Goal: Task Accomplishment & Management: Complete application form

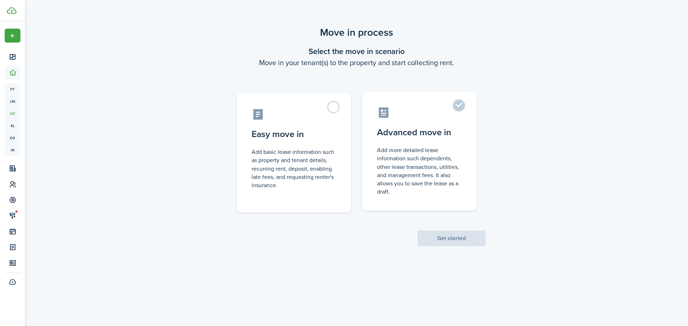
click at [416, 153] on control-radio-card-description "Add more detailed lease information such dependents, other lease transactions, …" at bounding box center [419, 171] width 85 height 50
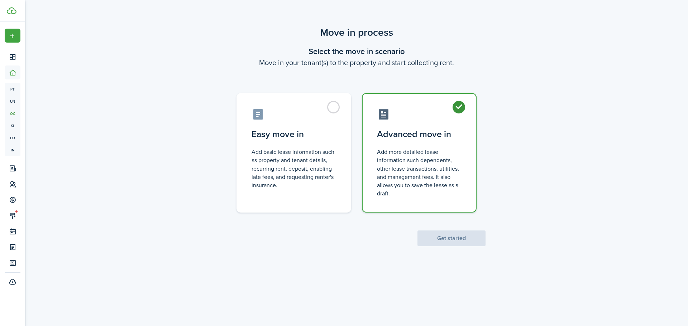
radio input "true"
drag, startPoint x: 453, startPoint y: 229, endPoint x: 456, endPoint y: 238, distance: 9.7
click at [454, 233] on scenario-actions "Get started" at bounding box center [451, 230] width 68 height 34
click at [457, 239] on button "Get started" at bounding box center [451, 239] width 68 height 16
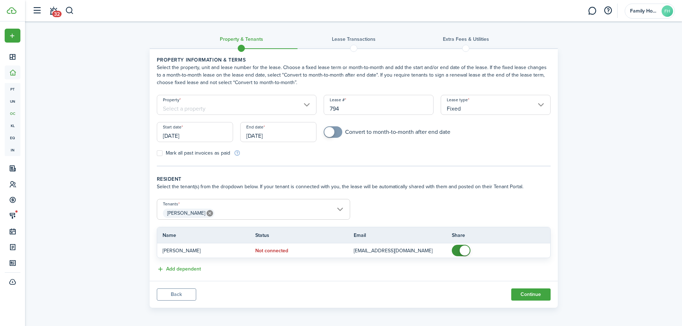
click at [268, 107] on input "Property" at bounding box center [237, 105] width 160 height 20
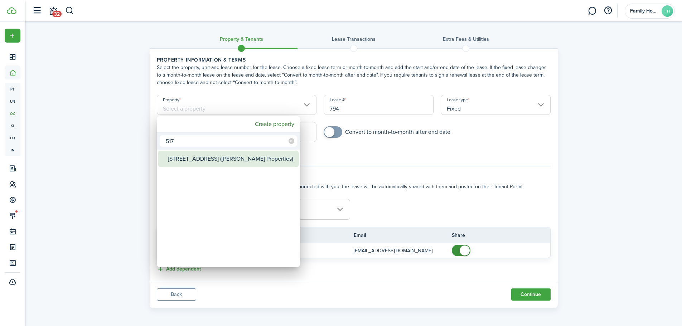
type input "517"
click at [236, 160] on div "[STREET_ADDRESS] ([PERSON_NAME] Properties)" at bounding box center [231, 159] width 127 height 16
type input "[STREET_ADDRESS] ([PERSON_NAME] Properties)"
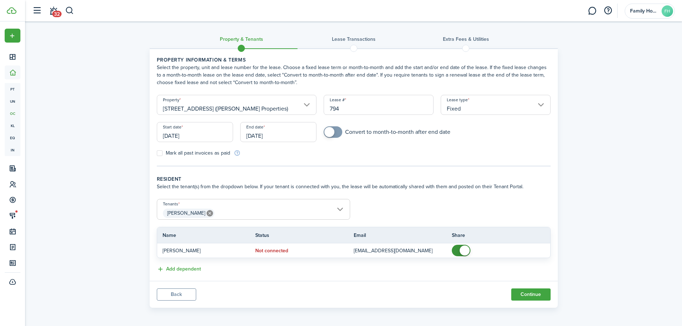
click at [194, 134] on input "[DATE]" at bounding box center [195, 132] width 76 height 20
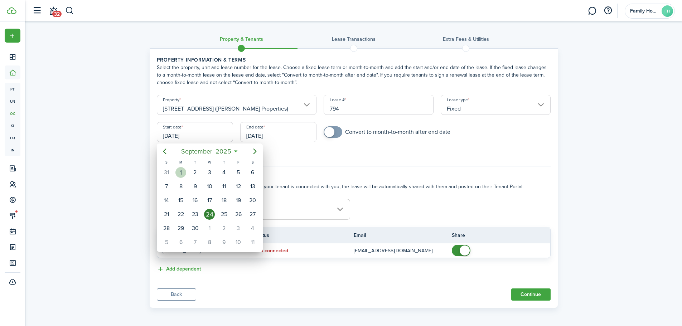
click at [181, 171] on div "1" at bounding box center [180, 172] width 11 height 11
type input "[DATE]"
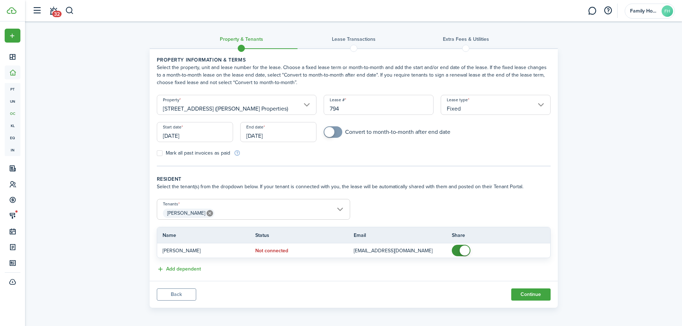
click at [289, 141] on input "[DATE]" at bounding box center [278, 132] width 76 height 20
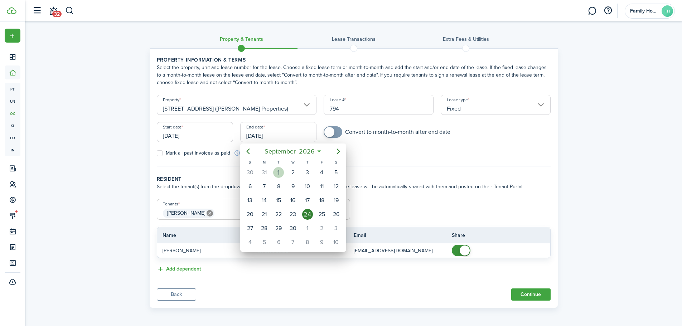
click at [273, 173] on div "[DATE]" at bounding box center [278, 173] width 14 height 14
type input "[DATE]"
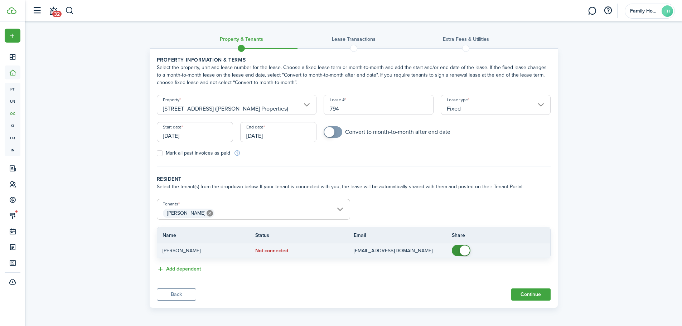
click at [463, 251] on span at bounding box center [465, 251] width 10 height 10
checkbox input "false"
click at [465, 254] on span at bounding box center [465, 251] width 10 height 10
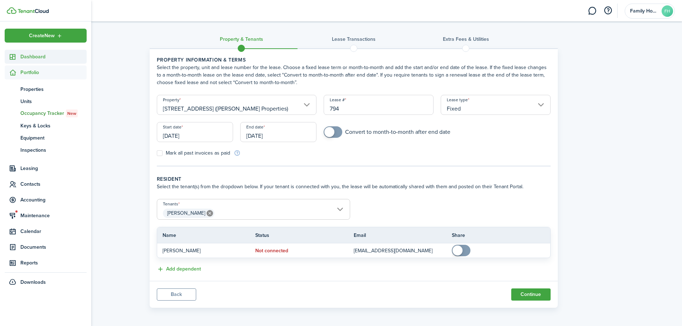
click at [25, 60] on span "Dashboard" at bounding box center [53, 57] width 66 height 8
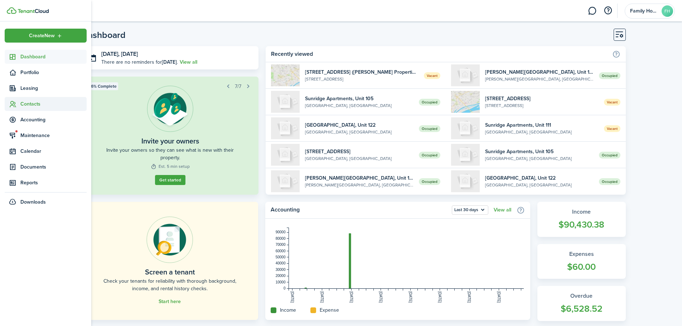
click at [35, 106] on span "Contacts" at bounding box center [53, 104] width 66 height 8
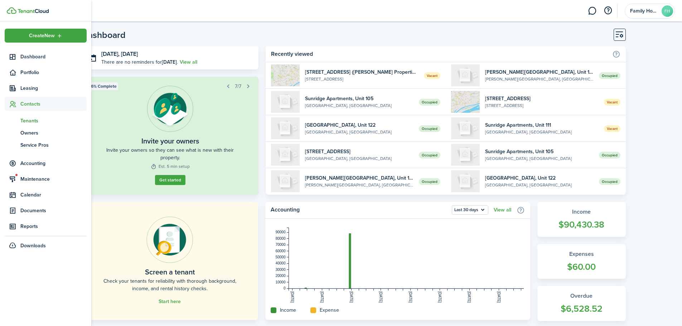
click at [34, 119] on span "Tenants" at bounding box center [53, 121] width 66 height 8
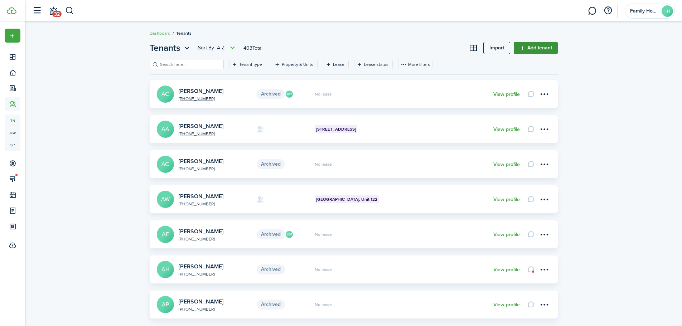
click at [536, 52] on link "Add tenant" at bounding box center [536, 48] width 44 height 12
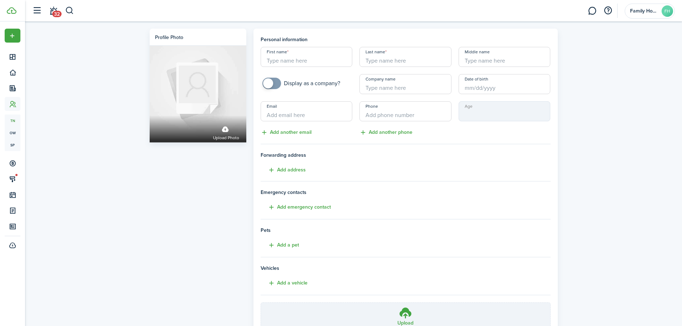
drag, startPoint x: 298, startPoint y: 53, endPoint x: 316, endPoint y: 61, distance: 19.6
click at [298, 53] on input "First name" at bounding box center [307, 57] width 92 height 20
type input "[PERSON_NAME]"
click at [276, 170] on button "Add address" at bounding box center [283, 170] width 45 height 8
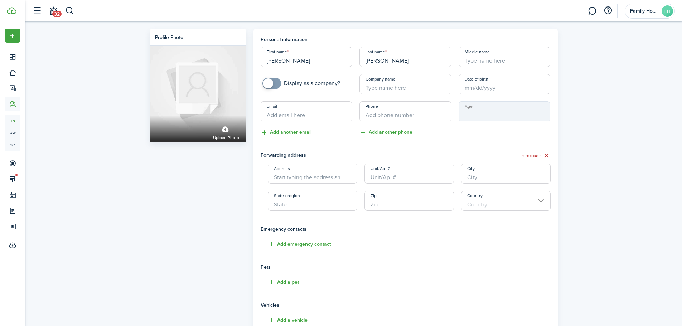
click at [331, 181] on input "Address" at bounding box center [313, 174] width 90 height 20
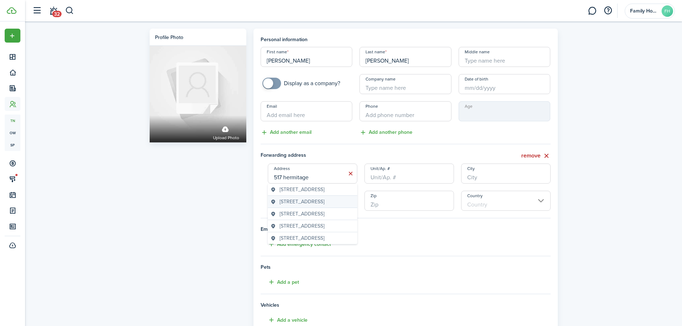
click at [302, 206] on span "[STREET_ADDRESS]" at bounding box center [302, 202] width 45 height 8
type input "[STREET_ADDRESS]"
type input "[GEOGRAPHIC_DATA]"
type input "AL"
type input "35630"
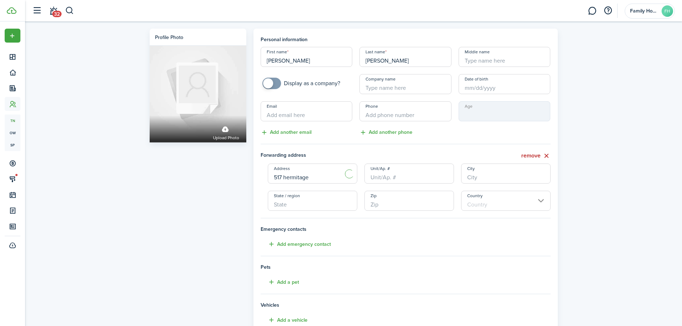
type input "[GEOGRAPHIC_DATA]"
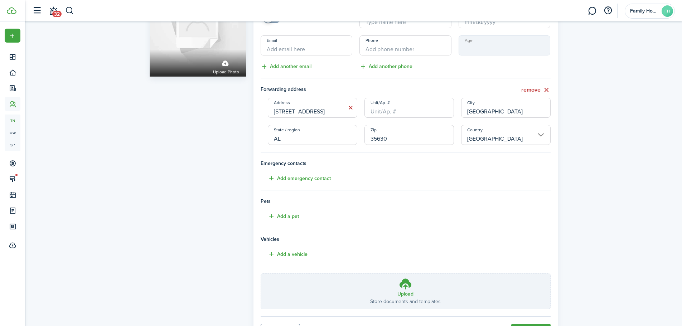
scroll to position [72, 0]
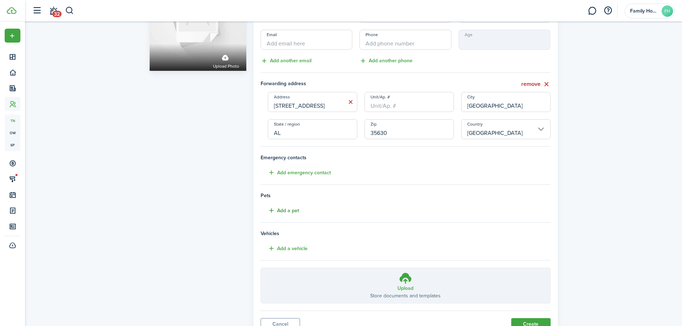
click at [292, 213] on button "Add a pet" at bounding box center [280, 211] width 38 height 8
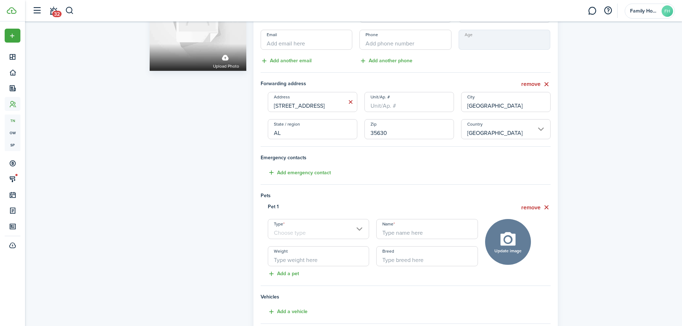
click at [291, 231] on input "Type" at bounding box center [319, 229] width 102 height 20
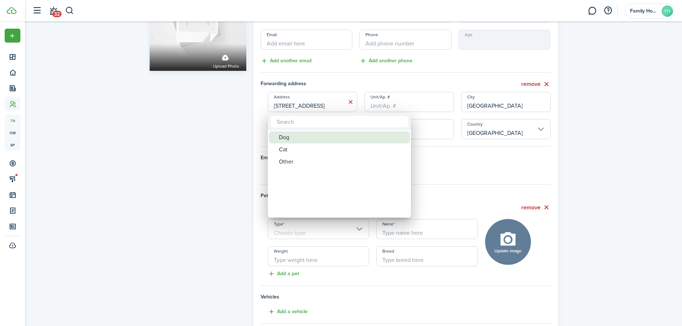
click at [300, 140] on div "Dog" at bounding box center [342, 137] width 127 height 12
type input "Dog"
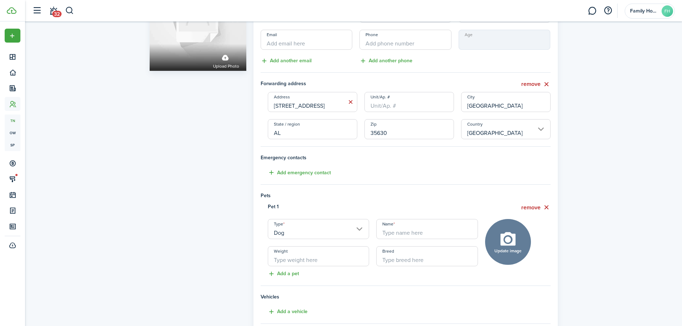
click at [403, 232] on input "Name" at bounding box center [427, 229] width 102 height 20
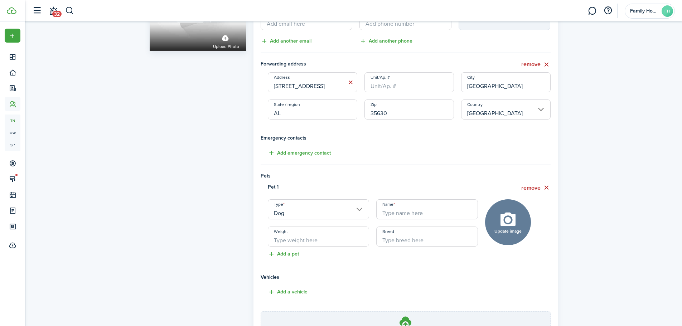
scroll to position [107, 0]
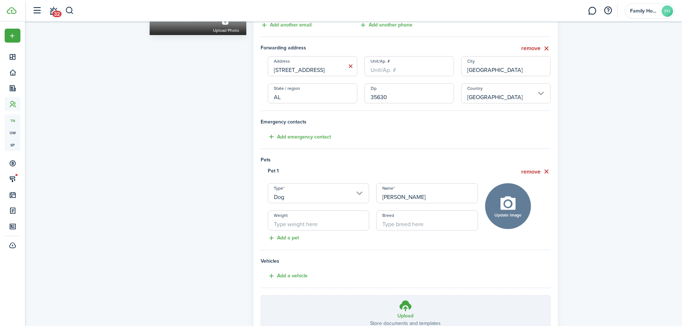
type input "[PERSON_NAME]"
click at [344, 221] on input "Weight" at bounding box center [319, 221] width 102 height 20
type input "18"
click at [409, 231] on tenant-form "Personal information First name [PERSON_NAME] Last name [PERSON_NAME] Middle na…" at bounding box center [406, 129] width 290 height 403
click at [411, 228] on input "Breed" at bounding box center [427, 221] width 102 height 20
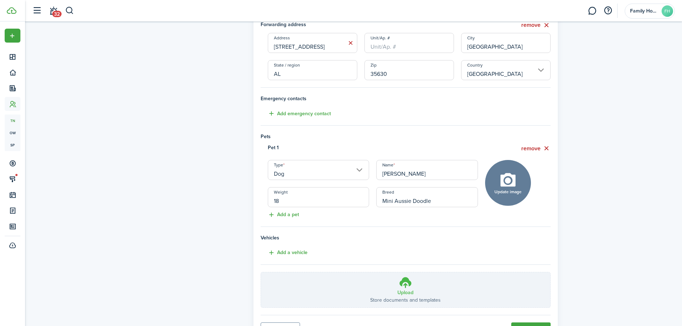
scroll to position [143, 0]
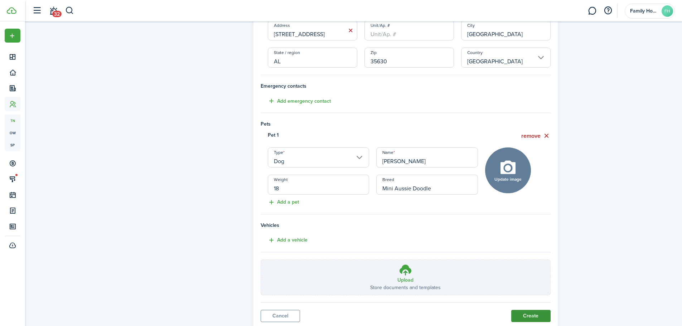
type input "Mini Aussie Doodle"
click at [532, 314] on button "Create" at bounding box center [530, 316] width 39 height 12
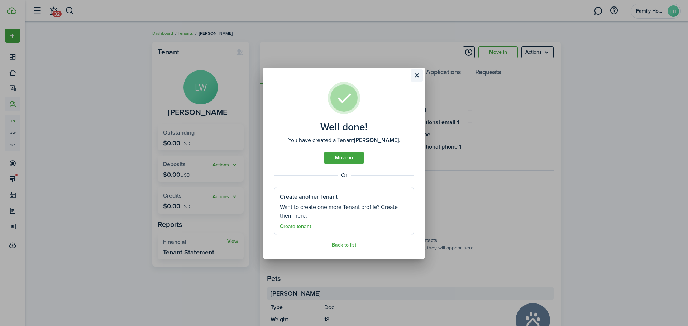
click at [418, 77] on button "Close modal" at bounding box center [416, 75] width 12 height 12
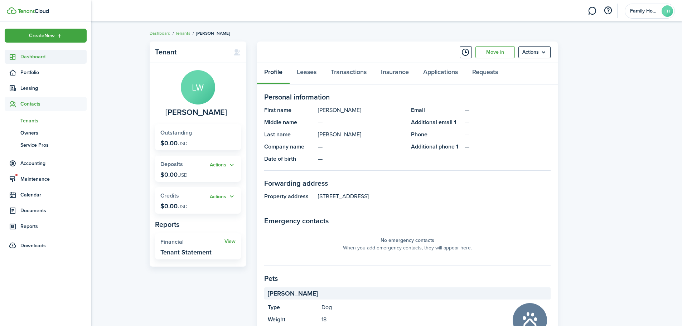
click at [31, 57] on span "Dashboard" at bounding box center [53, 57] width 66 height 8
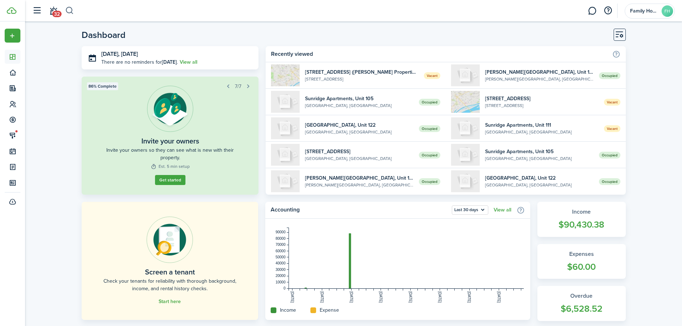
click at [71, 10] on button "button" at bounding box center [69, 11] width 9 height 12
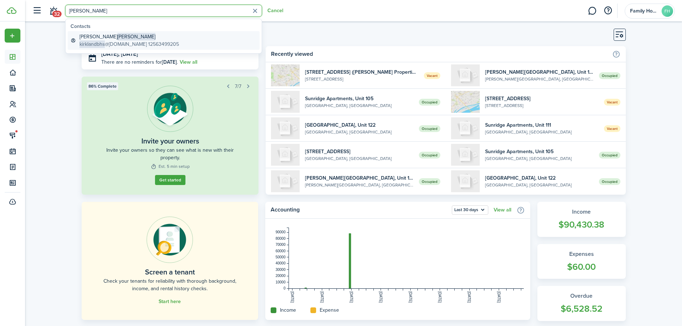
type input "[PERSON_NAME]"
click at [111, 45] on global-search-item-description "kirklandbhs @[DOMAIN_NAME] 12563499205" at bounding box center [130, 44] width 100 height 8
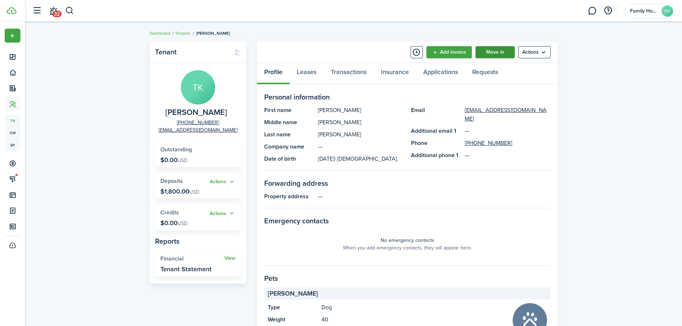
click at [508, 55] on link "Move in" at bounding box center [495, 52] width 39 height 12
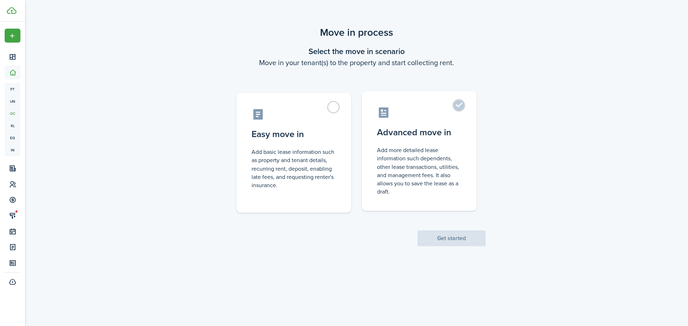
click at [435, 186] on control-radio-card-description "Add more detailed lease information such dependents, other lease transactions, …" at bounding box center [419, 171] width 85 height 50
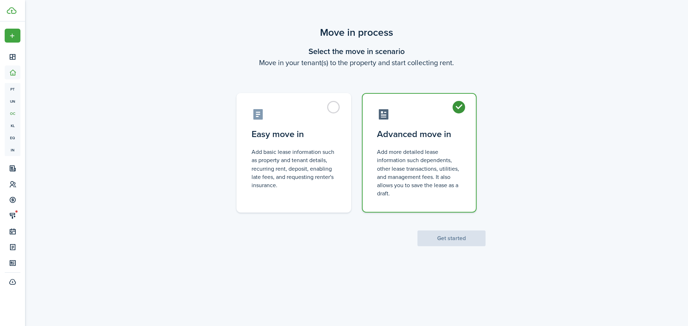
radio input "true"
click at [457, 243] on button "Get started" at bounding box center [451, 239] width 68 height 16
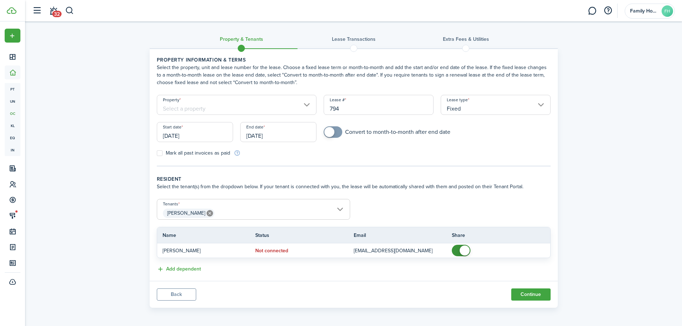
click at [186, 109] on input "Property" at bounding box center [237, 105] width 160 height 20
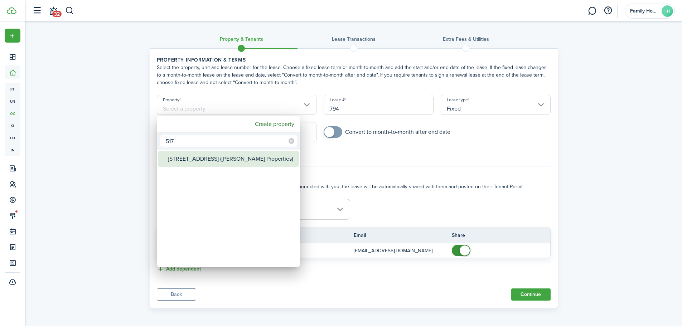
type input "517"
click at [248, 155] on div "[STREET_ADDRESS] ([PERSON_NAME] Properties)" at bounding box center [231, 159] width 127 height 16
type input "[STREET_ADDRESS] ([PERSON_NAME] Properties)"
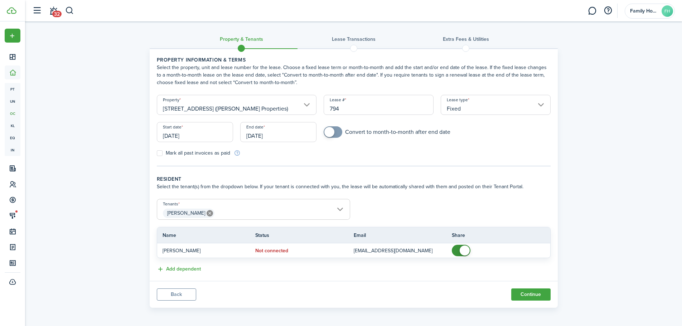
click at [202, 136] on input "[DATE]" at bounding box center [195, 132] width 76 height 20
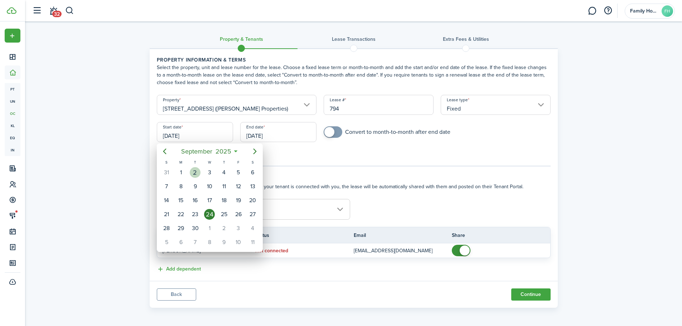
click at [185, 169] on div "1" at bounding box center [180, 172] width 11 height 11
type input "[DATE]"
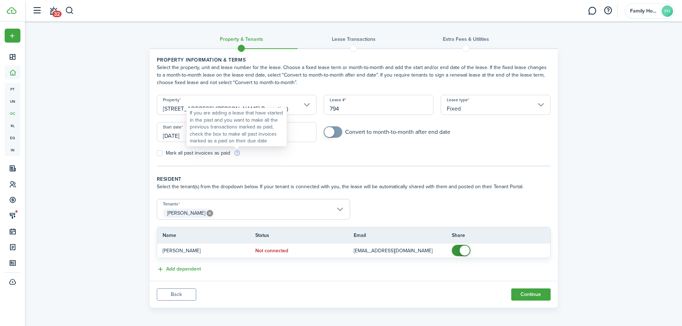
click at [274, 136] on div "If you are adding a lease that have started in the past and you want to make al…" at bounding box center [237, 127] width 94 height 35
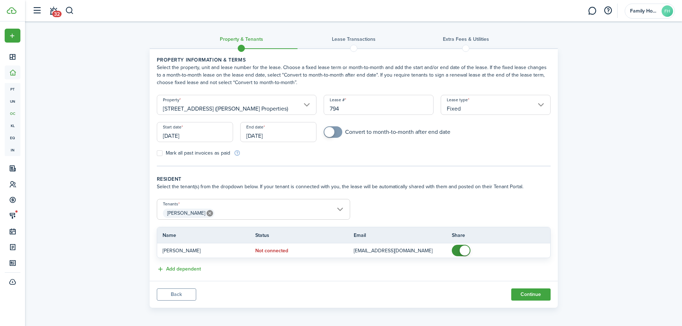
click at [304, 136] on input "[DATE]" at bounding box center [278, 132] width 76 height 20
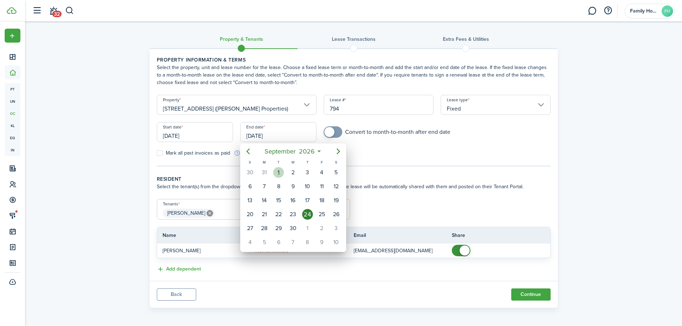
click at [278, 166] on div "[DATE]" at bounding box center [278, 173] width 14 height 14
type input "[DATE]"
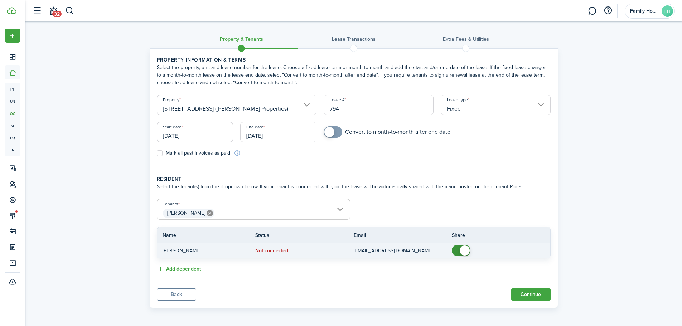
checkbox input "false"
click at [465, 253] on span at bounding box center [461, 250] width 7 height 11
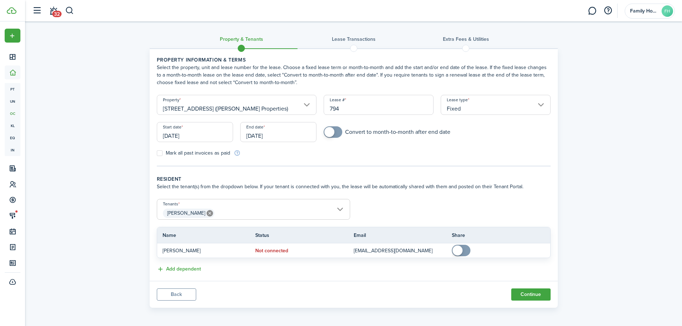
click at [241, 220] on span "[PERSON_NAME] [PERSON_NAME]" at bounding box center [253, 209] width 193 height 21
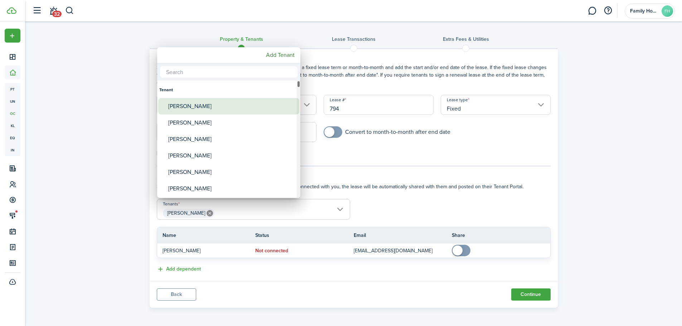
click at [208, 110] on div "[PERSON_NAME]" at bounding box center [231, 106] width 127 height 16
type input "[PERSON_NAME], [PERSON_NAME]"
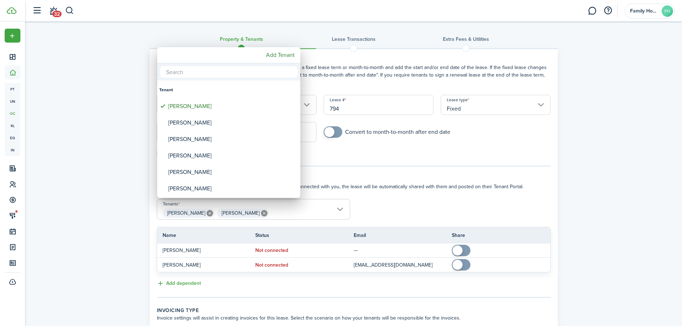
click at [414, 198] on div at bounding box center [341, 163] width 797 height 441
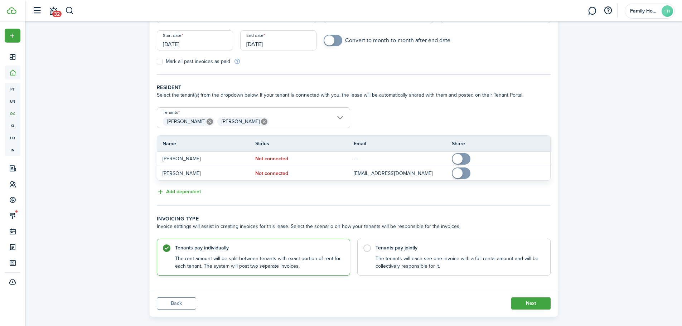
scroll to position [102, 0]
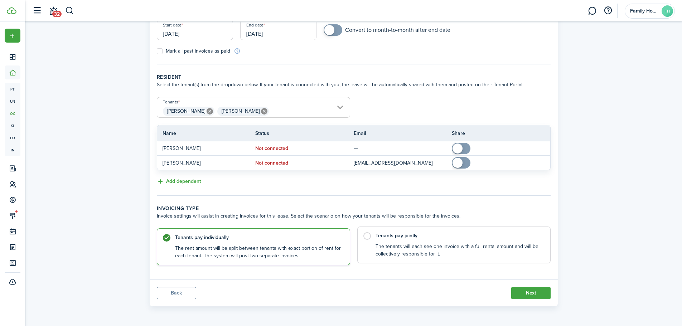
click at [467, 253] on control-radio-card-description "The tenants will each see one invoice with a full rental amount and will be col…" at bounding box center [460, 250] width 168 height 15
radio input "false"
radio input "true"
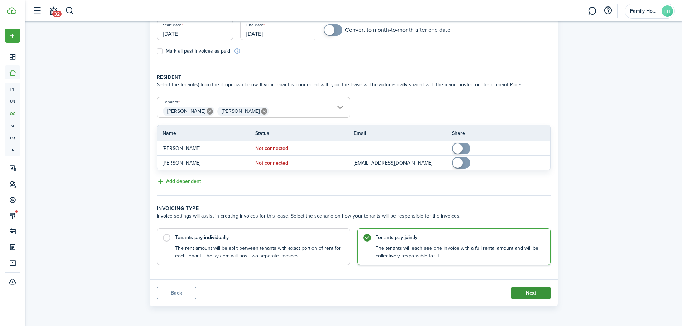
click at [534, 298] on button "Next" at bounding box center [530, 293] width 39 height 12
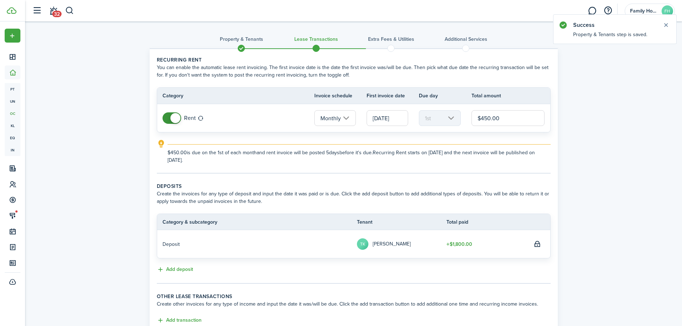
drag, startPoint x: 507, startPoint y: 120, endPoint x: 419, endPoint y: 114, distance: 88.7
click at [427, 109] on tr "Rent Monthly [DATE] 1st $450.00" at bounding box center [353, 118] width 393 height 28
click at [399, 125] on input "[DATE]" at bounding box center [388, 118] width 42 height 16
type input "$900.00"
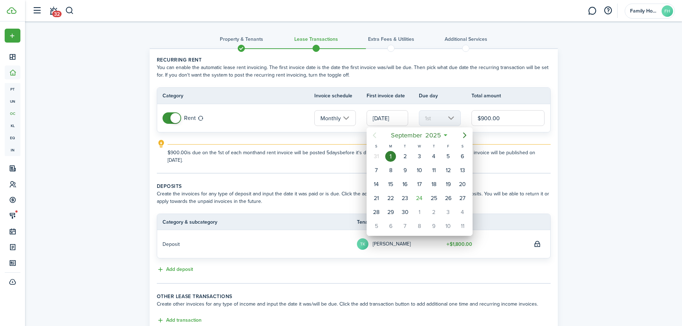
click at [475, 138] on div at bounding box center [341, 163] width 797 height 441
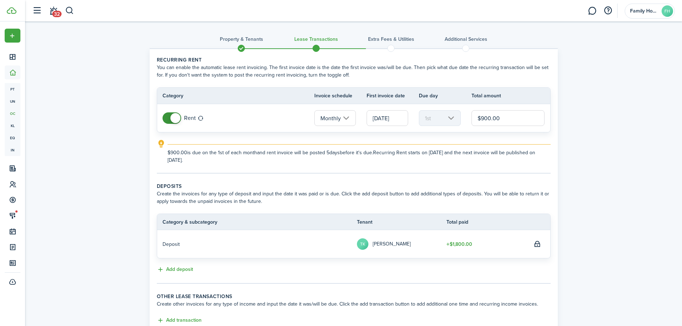
click at [459, 136] on lease-classic-rent "Recurring rent You can enable the automatic lease rent invoicing. The first inv…" at bounding box center [354, 110] width 394 height 108
click at [393, 124] on input "[DATE]" at bounding box center [388, 118] width 42 height 16
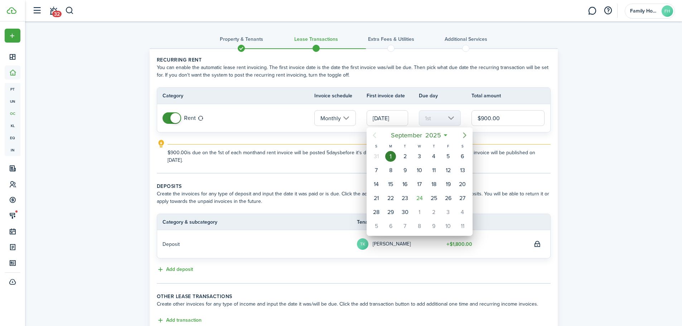
click at [467, 135] on icon "Next page" at bounding box center [465, 135] width 9 height 9
click at [414, 153] on div "[DATE]" at bounding box center [420, 157] width 14 height 14
type input "[DATE]"
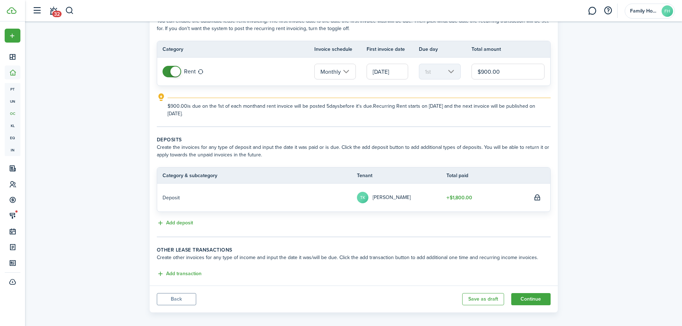
scroll to position [53, 0]
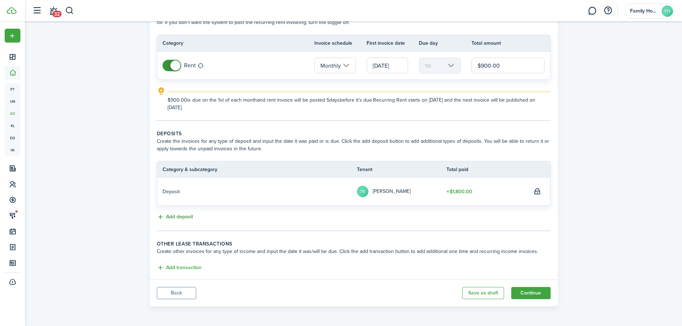
click at [185, 220] on button "Add deposit" at bounding box center [175, 217] width 36 height 8
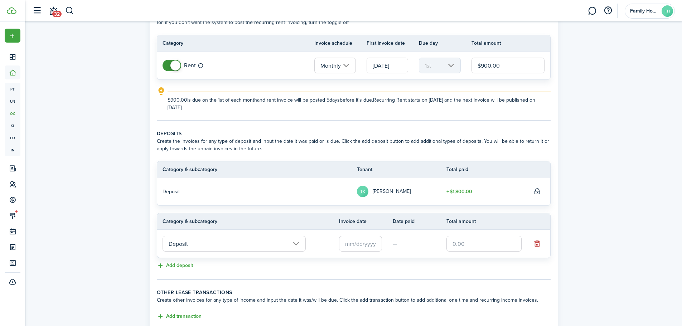
click at [492, 245] on input "text" at bounding box center [484, 244] width 75 height 16
click at [366, 237] on input "text" at bounding box center [360, 244] width 43 height 16
type input "$900.00"
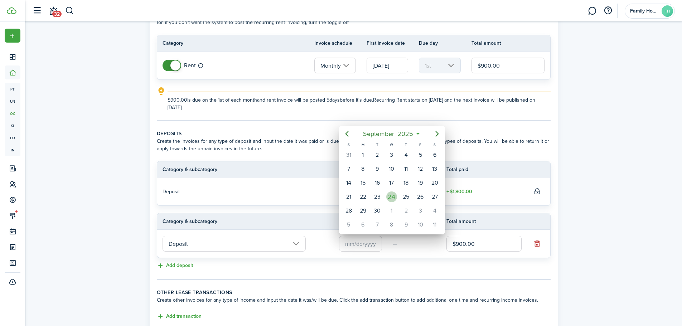
click at [397, 196] on div "24" at bounding box center [391, 197] width 11 height 11
type input "[DATE]"
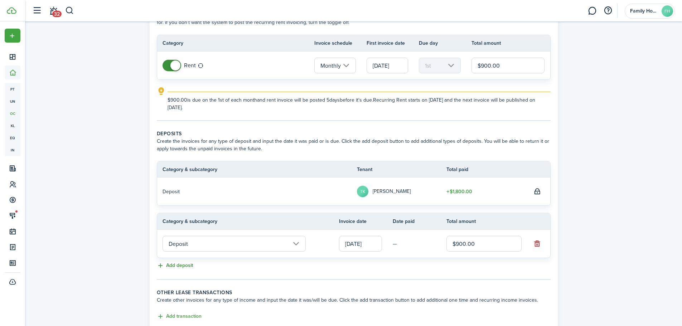
click at [190, 267] on button "Add deposit" at bounding box center [175, 266] width 36 height 8
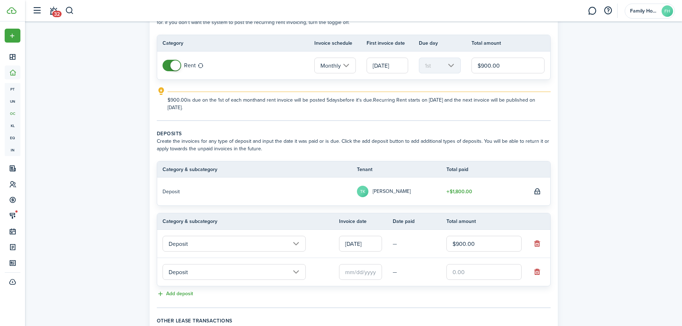
click at [204, 273] on input "Deposit" at bounding box center [234, 272] width 143 height 16
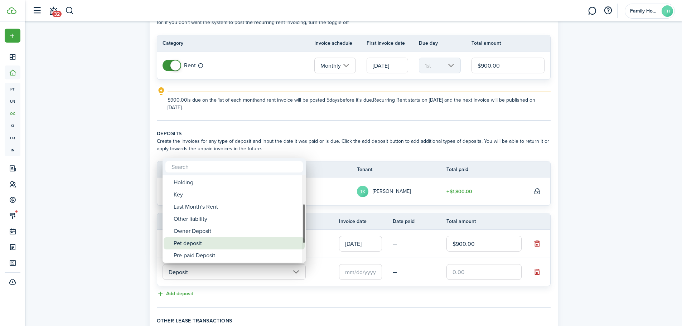
click at [206, 241] on div "Pet deposit" at bounding box center [237, 243] width 127 height 12
type input "Deposit / Pet deposit"
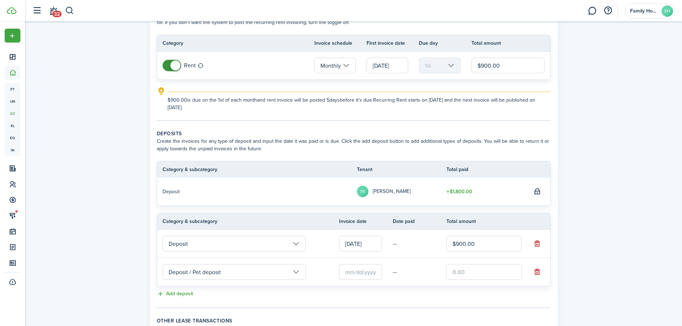
scroll to position [88, 0]
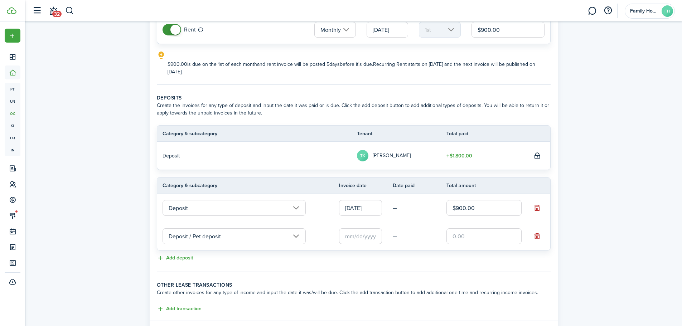
click at [365, 237] on input "text" at bounding box center [360, 236] width 43 height 16
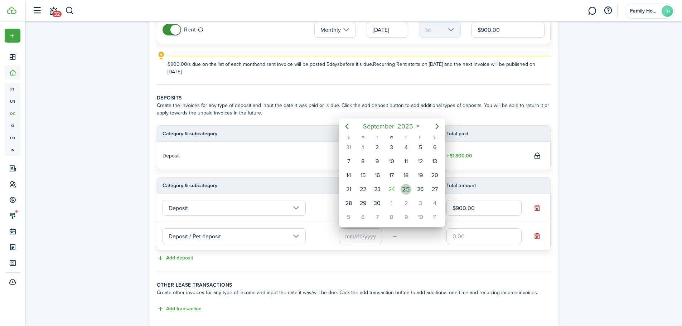
click at [394, 190] on div "24" at bounding box center [391, 189] width 11 height 11
type input "[DATE]"
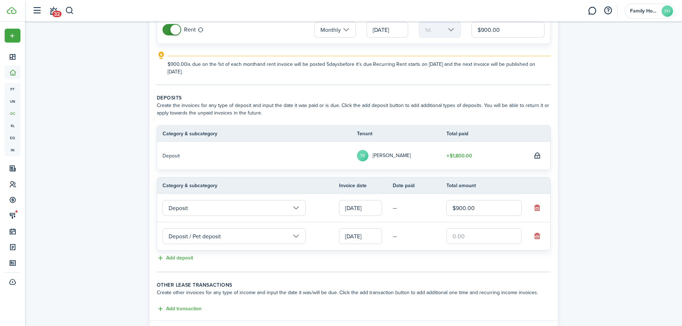
click at [505, 245] on td at bounding box center [490, 236] width 86 height 19
click at [505, 239] on input "text" at bounding box center [484, 236] width 75 height 16
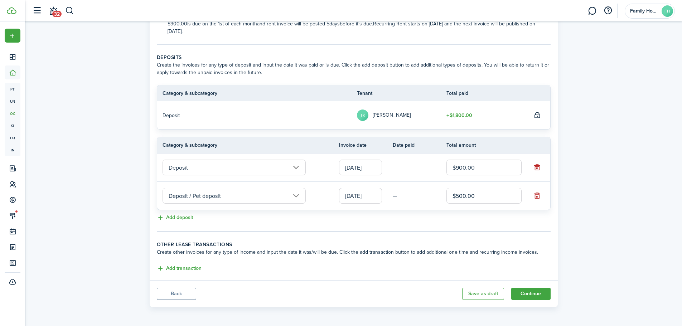
scroll to position [130, 0]
type input "$500.00"
click at [194, 268] on button "Add transaction" at bounding box center [179, 268] width 45 height 8
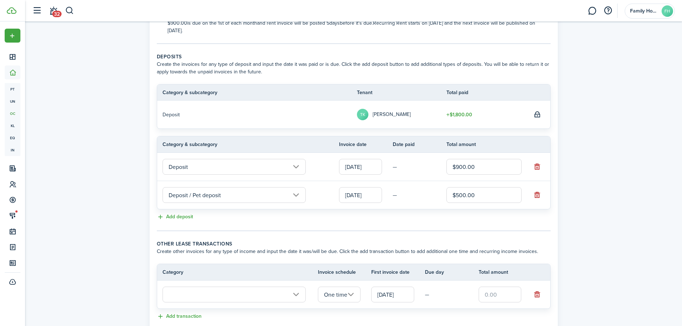
click at [198, 290] on input "text" at bounding box center [234, 295] width 143 height 16
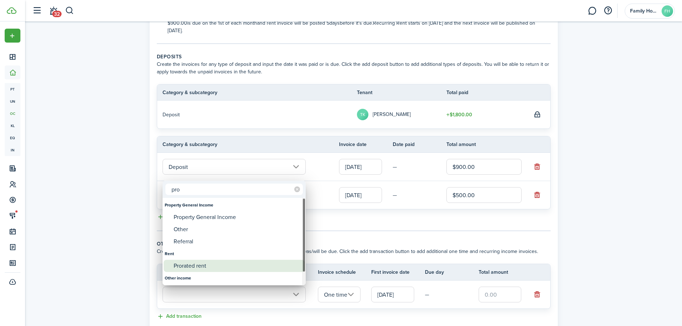
type input "pro"
click at [203, 268] on div "Prorated rent" at bounding box center [237, 266] width 127 height 12
type input "Rent / Prorated rent"
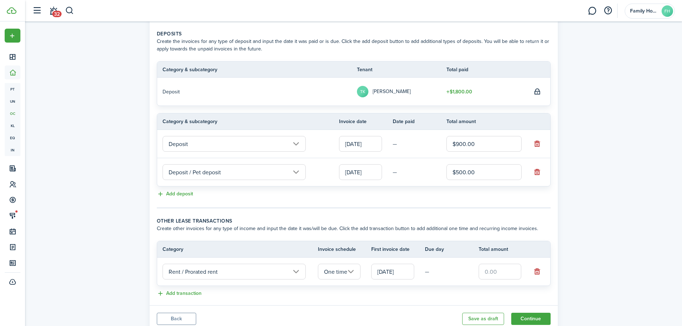
scroll to position [178, 0]
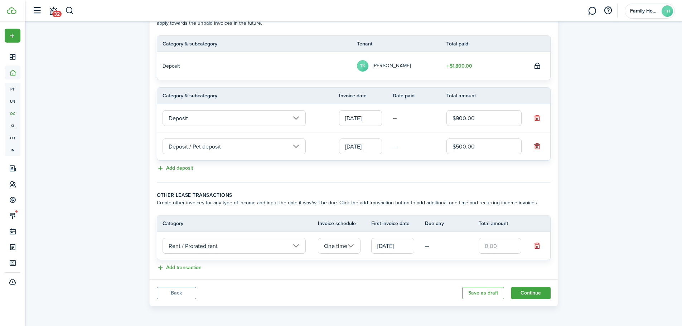
click at [495, 243] on input "text" at bounding box center [500, 246] width 43 height 16
click at [412, 249] on input "[DATE]" at bounding box center [392, 246] width 43 height 16
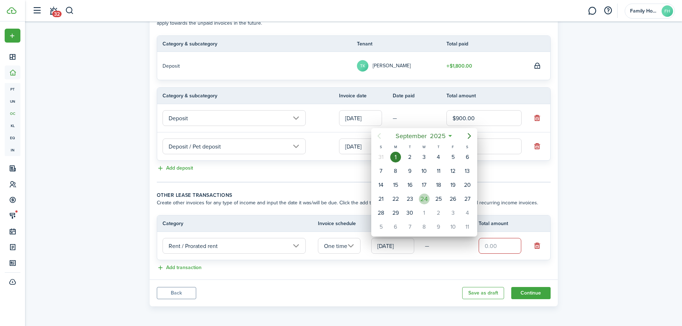
click at [423, 204] on div "24" at bounding box center [424, 199] width 11 height 11
type input "[DATE]"
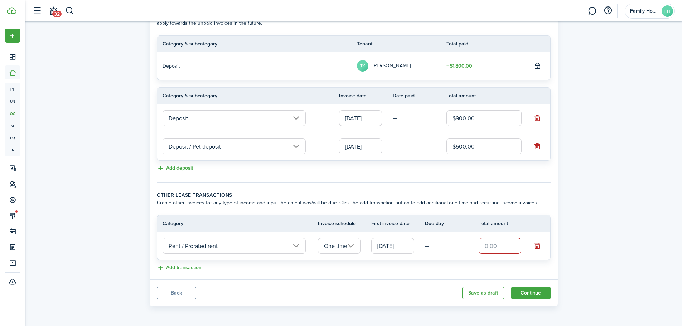
click at [505, 243] on input "text" at bounding box center [500, 246] width 43 height 16
type input "$210.00"
click at [534, 302] on panel-main-footer "Back Save as draft Continue" at bounding box center [354, 293] width 408 height 27
click at [534, 297] on button "Continue" at bounding box center [530, 293] width 39 height 12
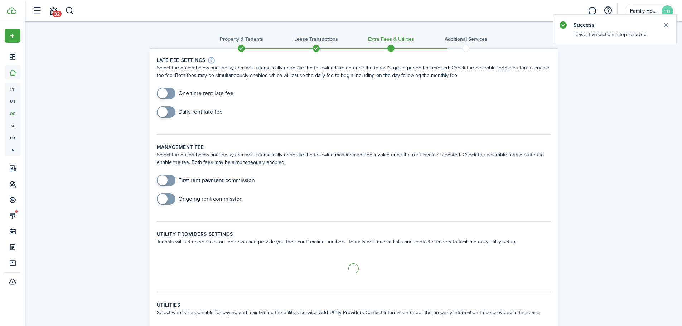
checkbox input "true"
click at [162, 94] on span at bounding box center [163, 93] width 10 height 10
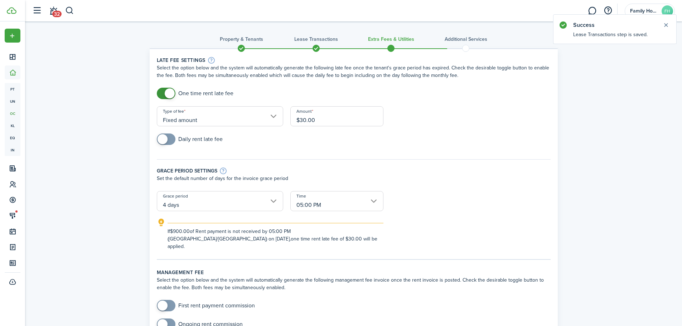
checkbox input "true"
click at [165, 134] on span at bounding box center [166, 139] width 7 height 11
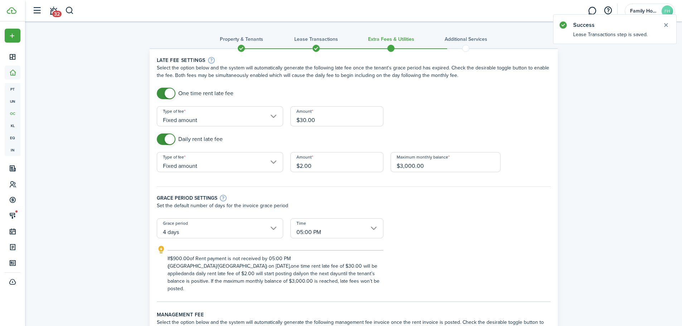
click at [302, 120] on input "$30.00" at bounding box center [336, 116] width 93 height 20
type input "$50.00"
click at [302, 166] on input "$2.00" at bounding box center [336, 162] width 93 height 20
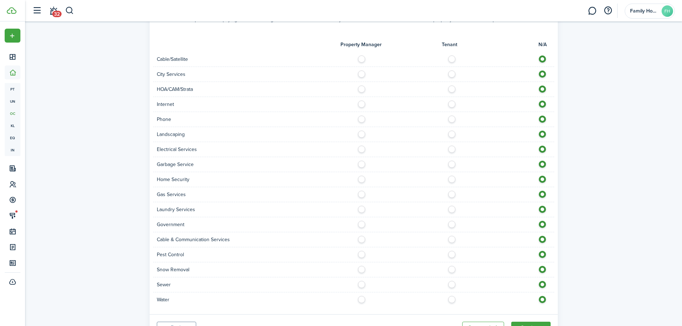
scroll to position [593, 0]
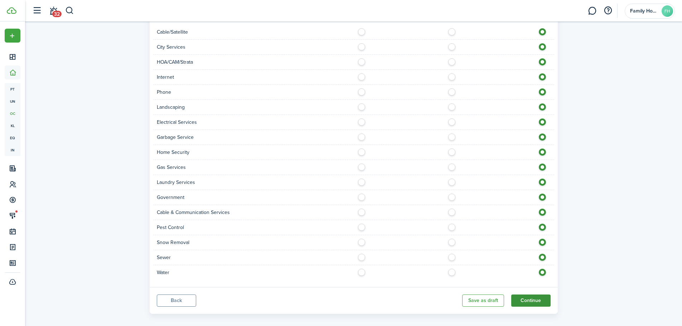
type input "$5.00"
click at [533, 298] on button "Continue" at bounding box center [530, 301] width 39 height 12
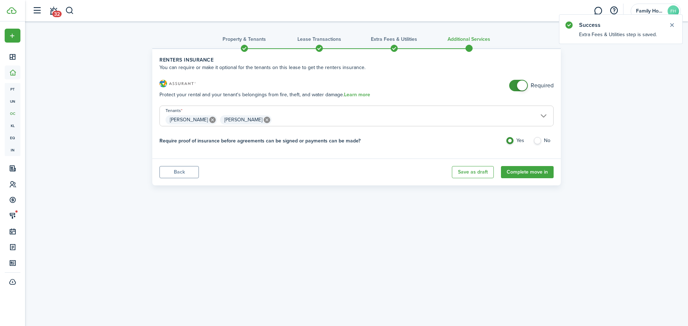
checkbox input "false"
click at [519, 91] on span at bounding box center [518, 85] width 7 height 11
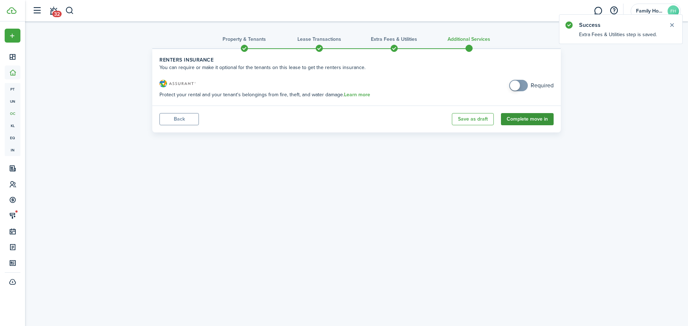
click at [518, 119] on button "Complete move in" at bounding box center [527, 119] width 53 height 12
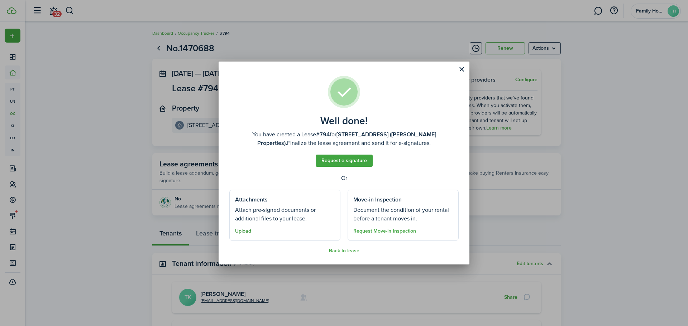
click at [245, 230] on button "Upload" at bounding box center [243, 231] width 16 height 6
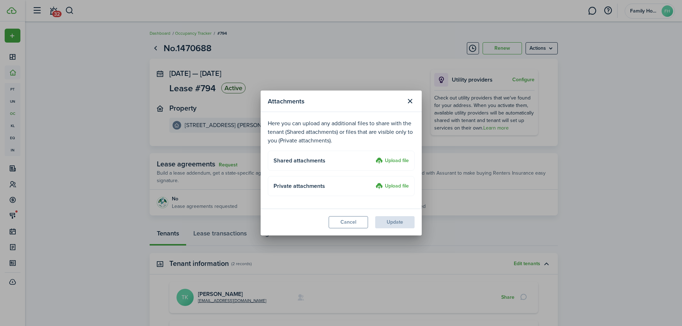
click at [379, 186] on label "Upload file" at bounding box center [392, 186] width 33 height 9
click at [373, 182] on input "Upload file" at bounding box center [373, 182] width 0 height 0
click at [394, 185] on label "Upload file" at bounding box center [392, 186] width 33 height 9
click at [373, 182] on input "Upload file" at bounding box center [373, 182] width 0 height 0
click at [394, 185] on label "Upload file" at bounding box center [392, 186] width 33 height 9
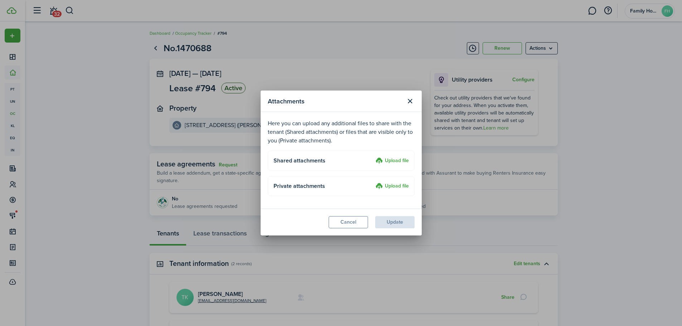
click at [373, 182] on input "Upload file" at bounding box center [373, 182] width 0 height 0
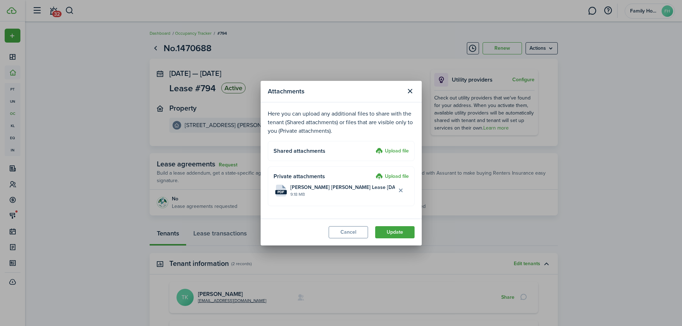
click at [392, 233] on button "Update" at bounding box center [394, 232] width 39 height 12
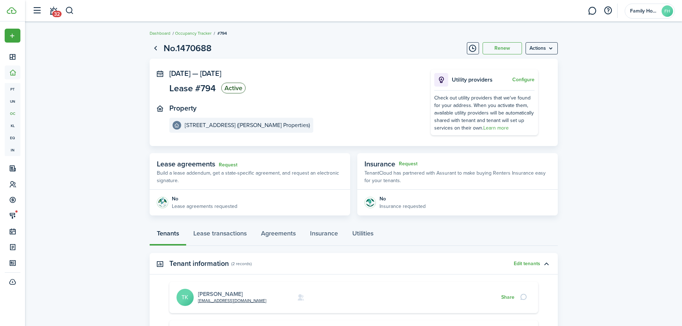
click at [223, 295] on link "[PERSON_NAME]" at bounding box center [220, 294] width 45 height 8
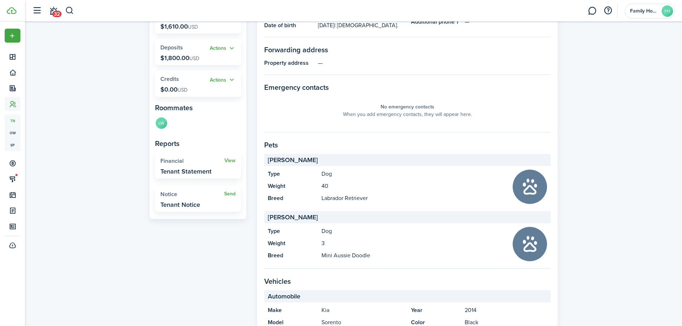
scroll to position [348, 0]
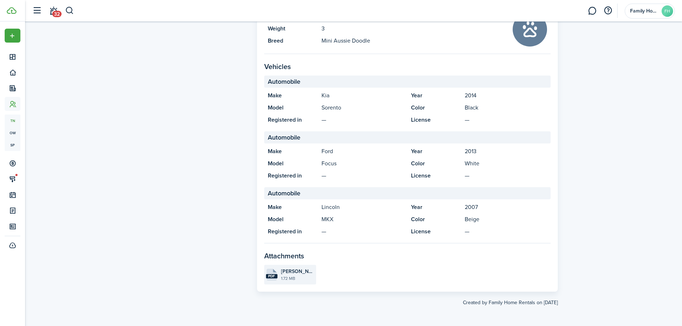
click at [287, 276] on file-size "1.72 MB" at bounding box center [297, 278] width 33 height 6
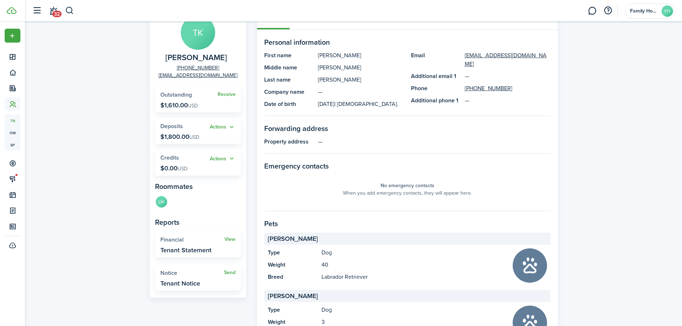
scroll to position [0, 0]
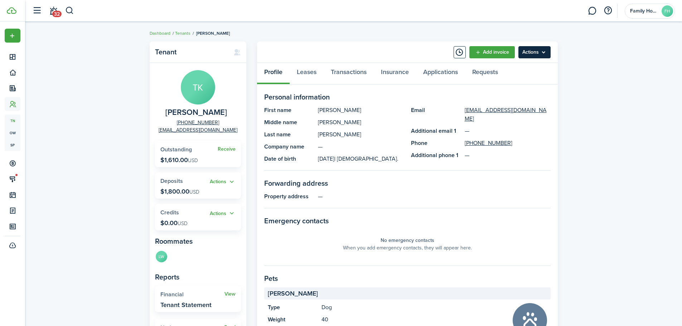
click at [526, 57] on menu-btn "Actions" at bounding box center [535, 52] width 32 height 12
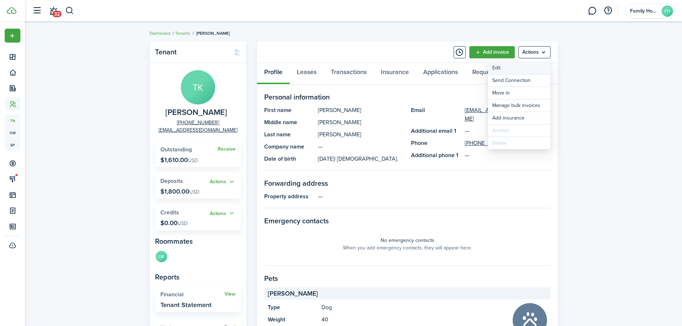
click at [516, 69] on link "Edit" at bounding box center [519, 68] width 63 height 12
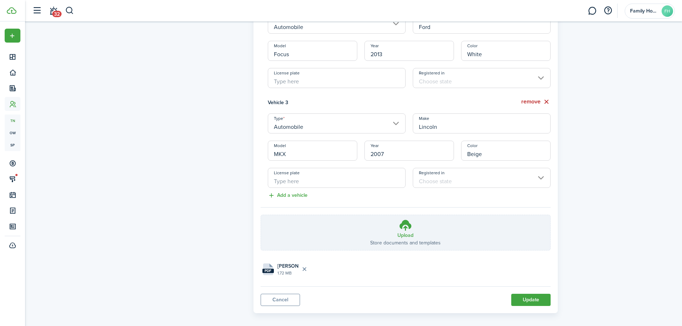
scroll to position [521, 0]
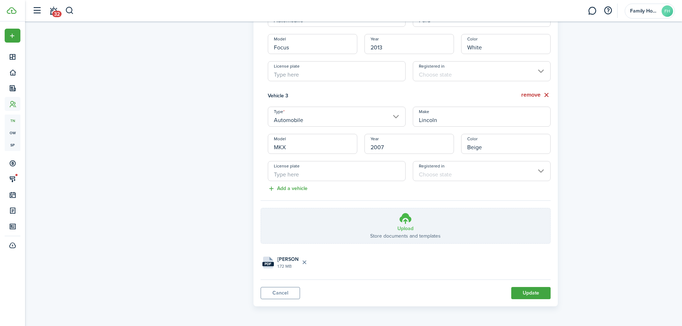
click at [398, 239] on p "Store documents and templates" at bounding box center [405, 236] width 71 height 8
click at [261, 208] on input "Upload Store documents and templates Choose file" at bounding box center [261, 208] width 0 height 0
click at [534, 294] on button "Update" at bounding box center [530, 293] width 39 height 12
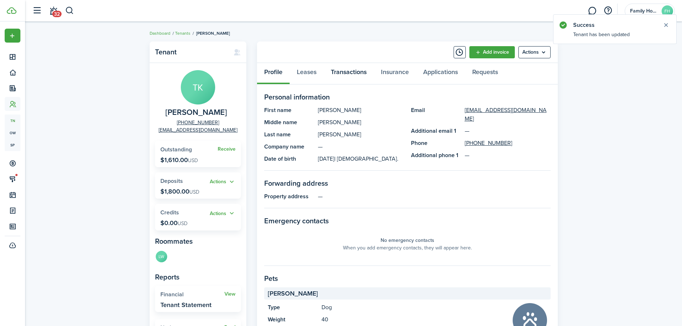
click at [355, 72] on link "Transactions" at bounding box center [349, 73] width 50 height 21
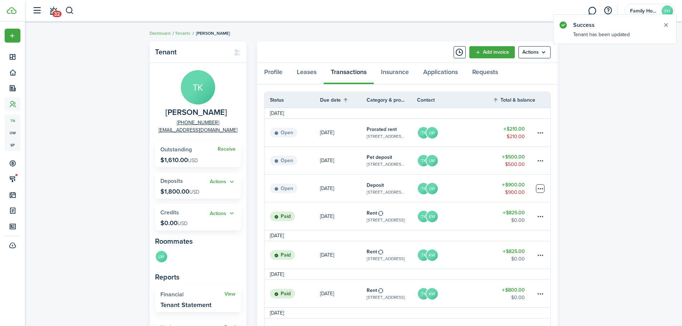
click at [542, 187] on table-menu-btn-icon at bounding box center [540, 188] width 9 height 9
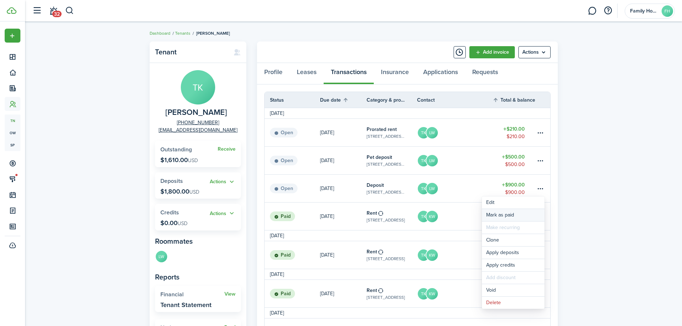
click at [513, 217] on link "Mark as paid" at bounding box center [513, 215] width 63 height 12
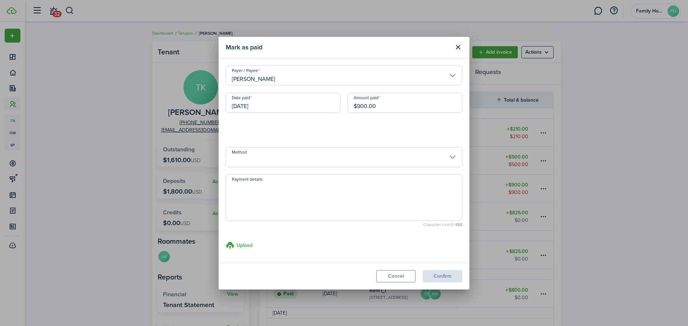
click at [276, 110] on input "[DATE]" at bounding box center [283, 103] width 115 height 20
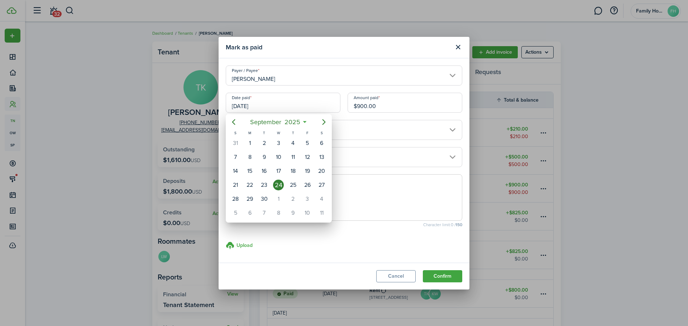
click at [278, 184] on div "24" at bounding box center [278, 185] width 11 height 11
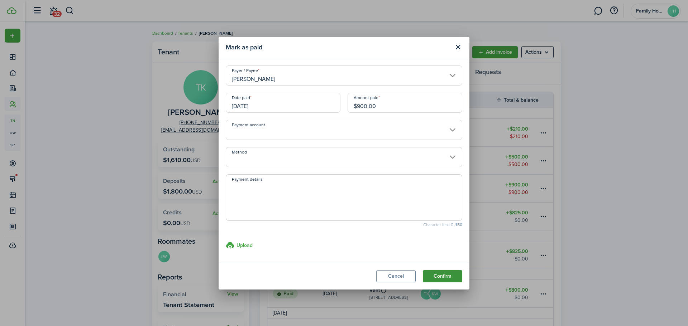
click at [448, 281] on button "Confirm" at bounding box center [442, 276] width 39 height 12
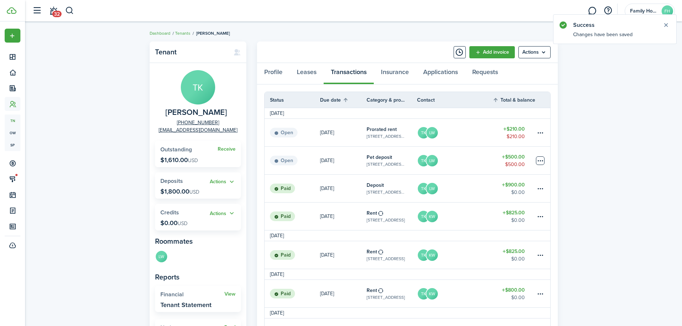
click at [539, 160] on table-menu-btn-icon at bounding box center [540, 161] width 9 height 9
click at [509, 190] on link "Mark as paid" at bounding box center [513, 187] width 63 height 12
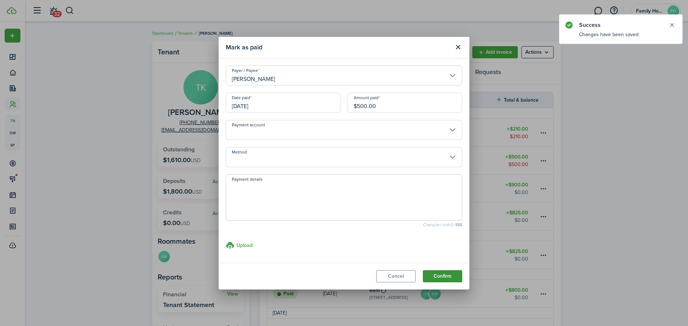
click at [444, 278] on button "Confirm" at bounding box center [442, 276] width 39 height 12
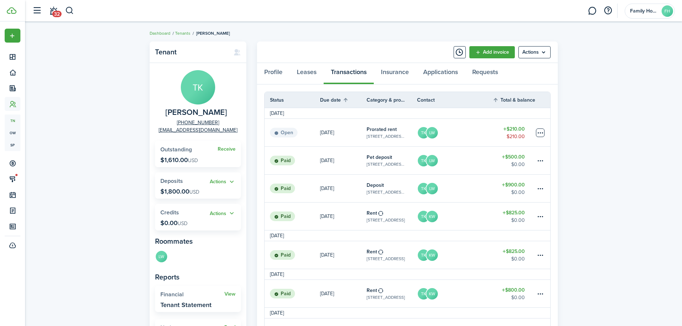
click at [541, 130] on table-menu-btn-icon at bounding box center [540, 133] width 9 height 9
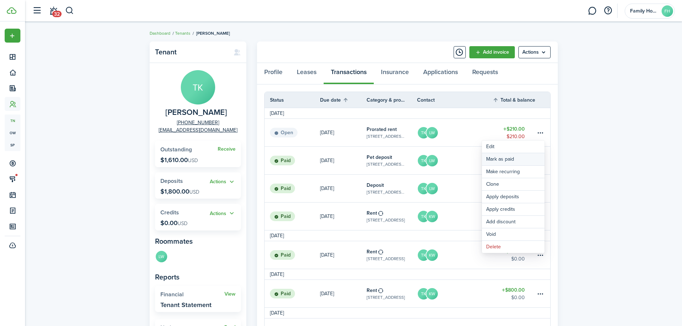
click at [521, 160] on link "Mark as paid" at bounding box center [513, 159] width 63 height 12
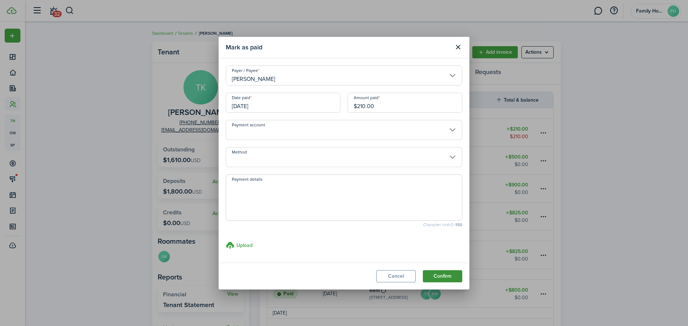
click at [428, 276] on button "Confirm" at bounding box center [442, 276] width 39 height 12
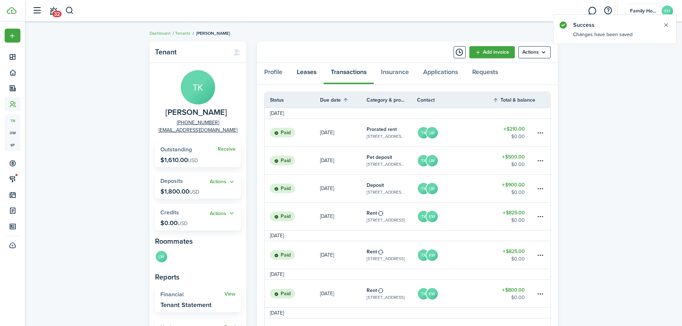
click at [300, 79] on link "Leases" at bounding box center [307, 73] width 34 height 21
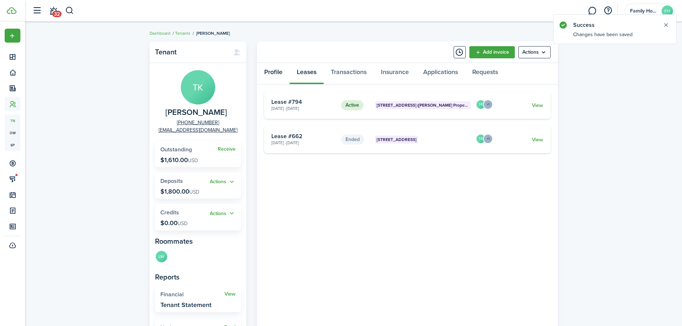
click at [281, 76] on link "Profile" at bounding box center [273, 73] width 33 height 21
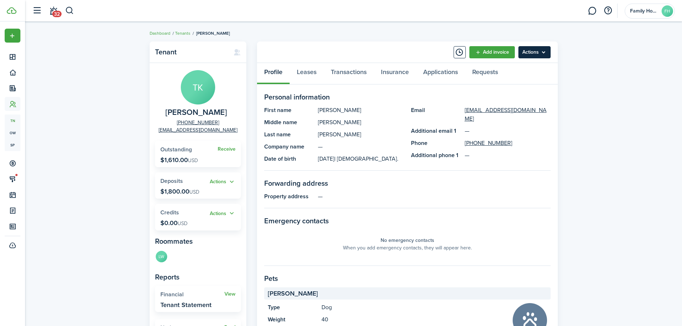
click at [536, 49] on menu-btn "Actions" at bounding box center [535, 52] width 32 height 12
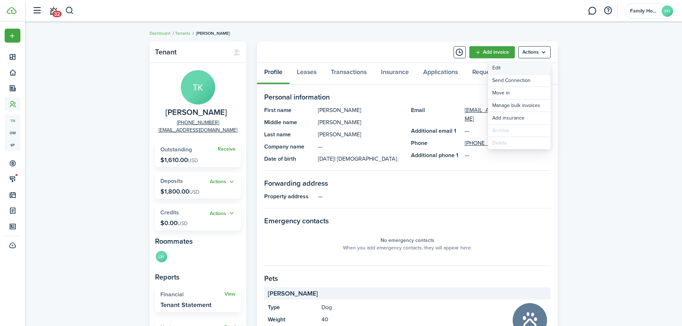
click at [526, 69] on link "Edit" at bounding box center [519, 68] width 63 height 12
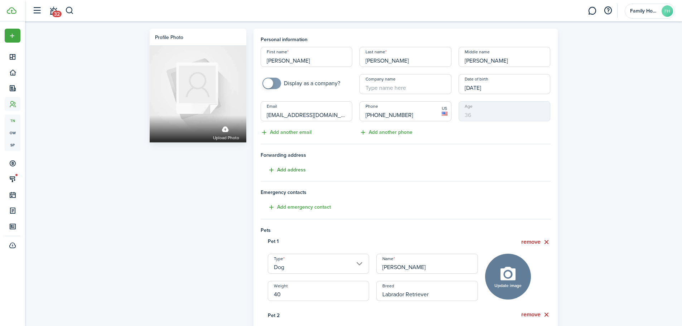
click at [302, 172] on button "Add address" at bounding box center [283, 170] width 45 height 8
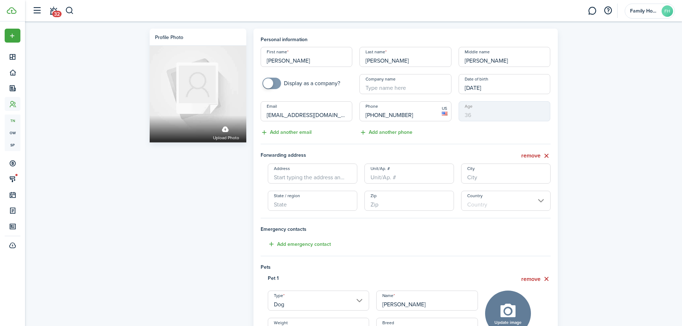
click at [316, 180] on input "Address" at bounding box center [313, 174] width 90 height 20
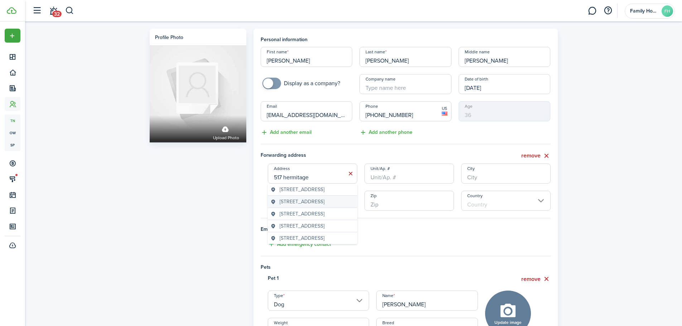
click at [324, 206] on span "[STREET_ADDRESS]" at bounding box center [302, 202] width 45 height 8
type input "[STREET_ADDRESS]"
type input "[GEOGRAPHIC_DATA]"
type input "AL"
type input "35630"
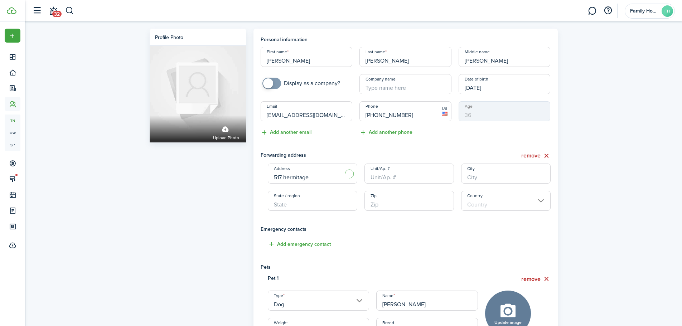
type input "[GEOGRAPHIC_DATA]"
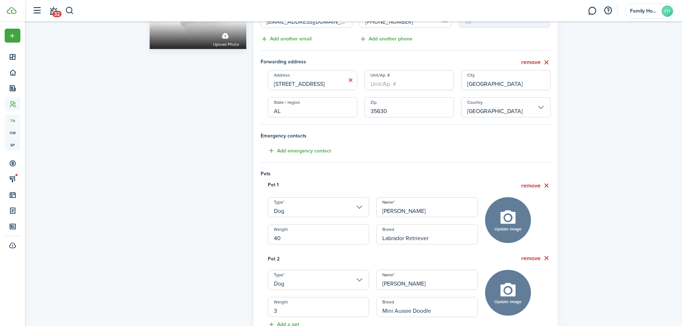
scroll to position [179, 0]
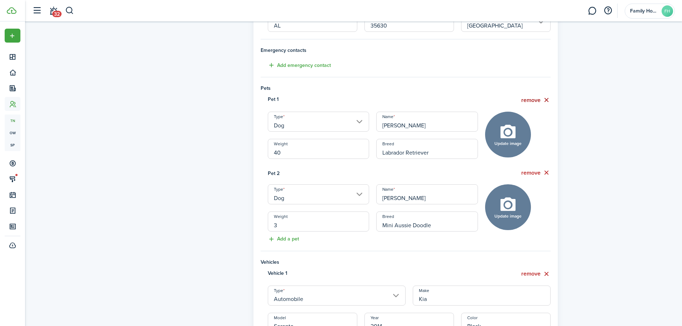
click at [538, 101] on button "remove" at bounding box center [535, 100] width 29 height 9
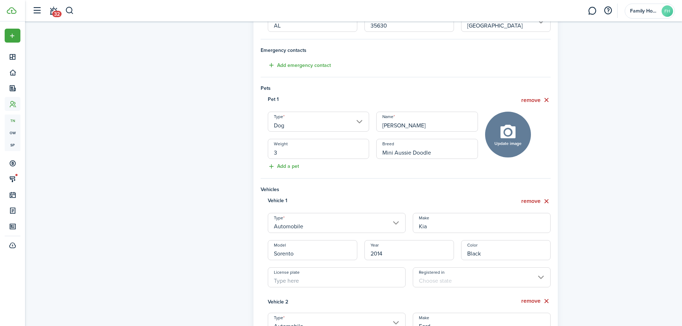
click at [291, 155] on input "3" at bounding box center [319, 149] width 102 height 20
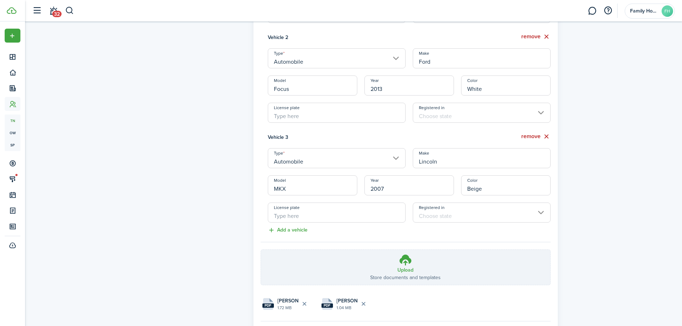
scroll to position [485, 0]
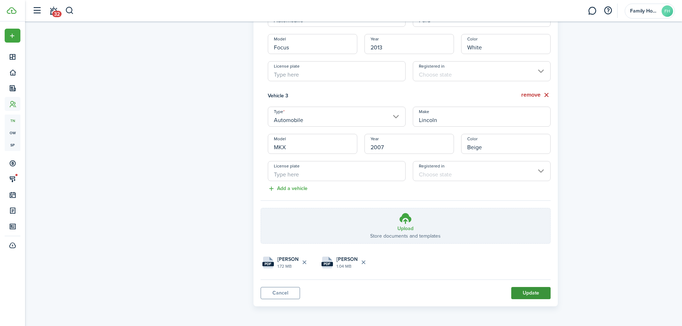
type input "18"
click at [533, 294] on button "Update" at bounding box center [530, 293] width 39 height 12
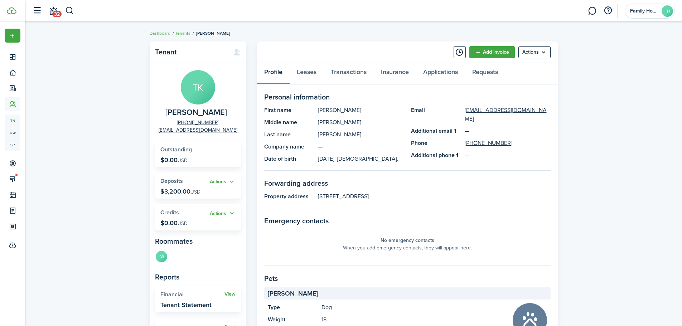
click at [281, 67] on div "Profile Leases Transactions Insurance Applications Requests" at bounding box center [407, 73] width 301 height 21
click at [305, 67] on link "Leases" at bounding box center [307, 73] width 34 height 21
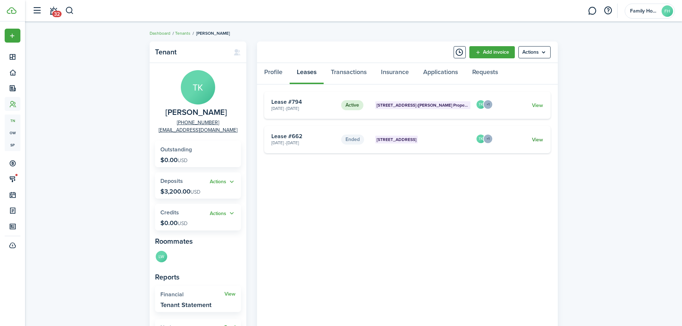
click at [539, 140] on link "View" at bounding box center [537, 140] width 11 height 8
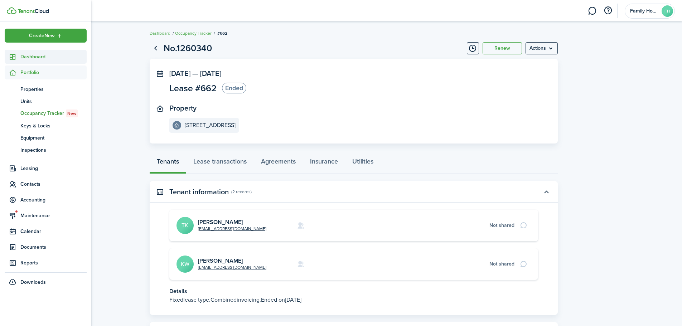
click at [16, 61] on link "Dashboard" at bounding box center [46, 57] width 82 height 14
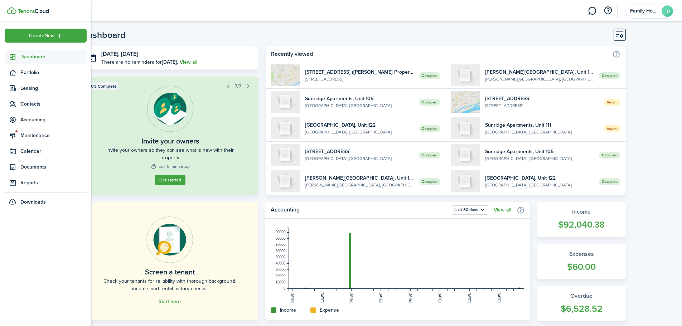
click at [27, 58] on span "Dashboard" at bounding box center [53, 57] width 66 height 8
